Goal: Browse casually

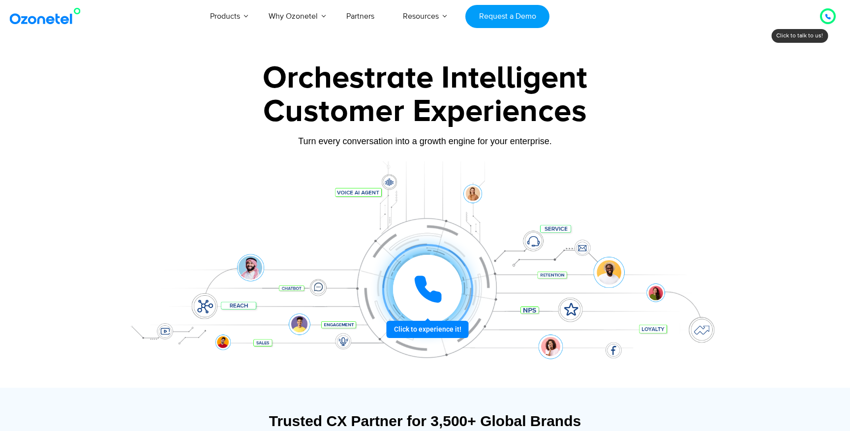
click at [421, 300] on icon at bounding box center [428, 289] width 30 height 30
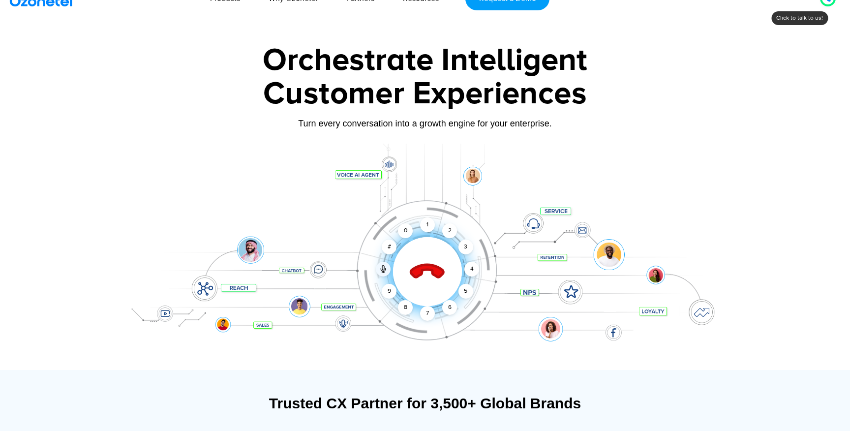
scroll to position [29, 0]
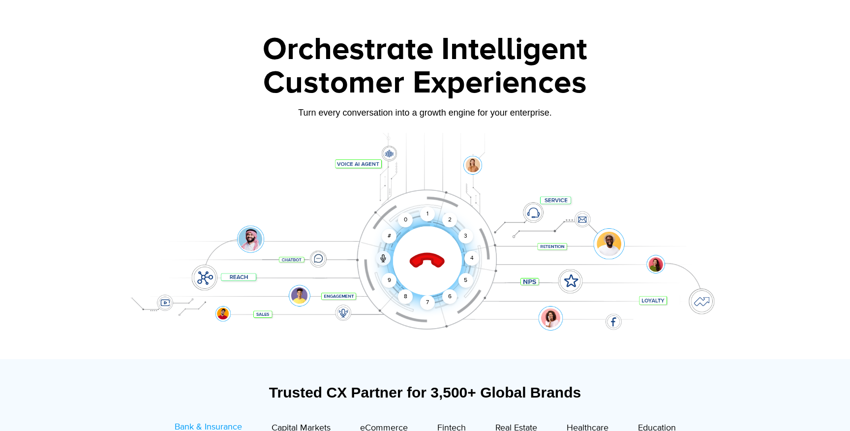
click at [315, 164] on div "Click to end call Call connected 1 2 3 4 5 6 7 8 9 # 0" at bounding box center [425, 240] width 615 height 167
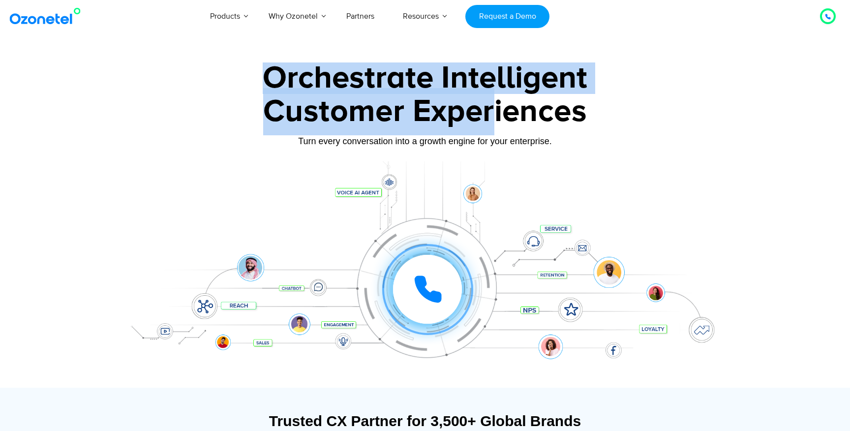
drag, startPoint x: 268, startPoint y: 76, endPoint x: 495, endPoint y: 117, distance: 229.7
click at [495, 117] on div "Orchestrate Intelligent Customer Experiences Turn every conversation into a gro…" at bounding box center [425, 224] width 615 height 325
click at [495, 117] on div "Customer Experiences" at bounding box center [425, 111] width 615 height 47
